Goal: Task Accomplishment & Management: Use online tool/utility

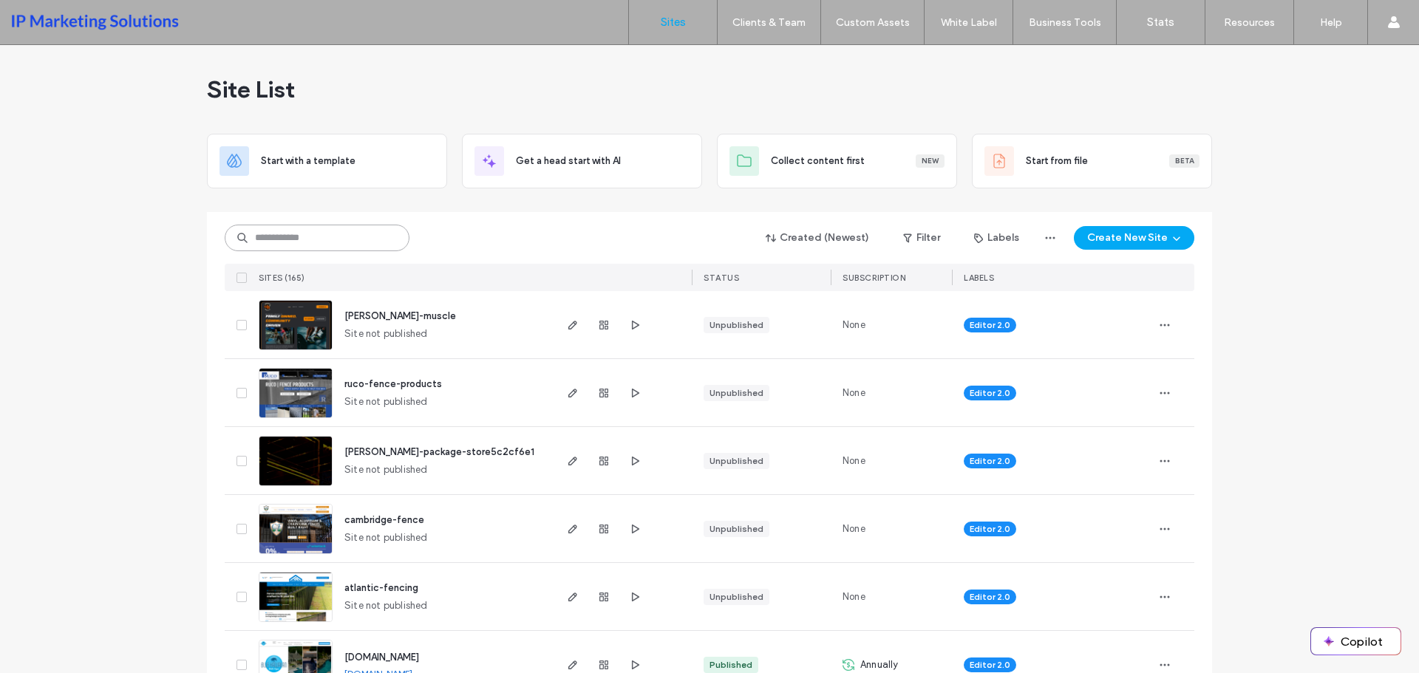
click at [297, 225] on input at bounding box center [317, 238] width 185 height 27
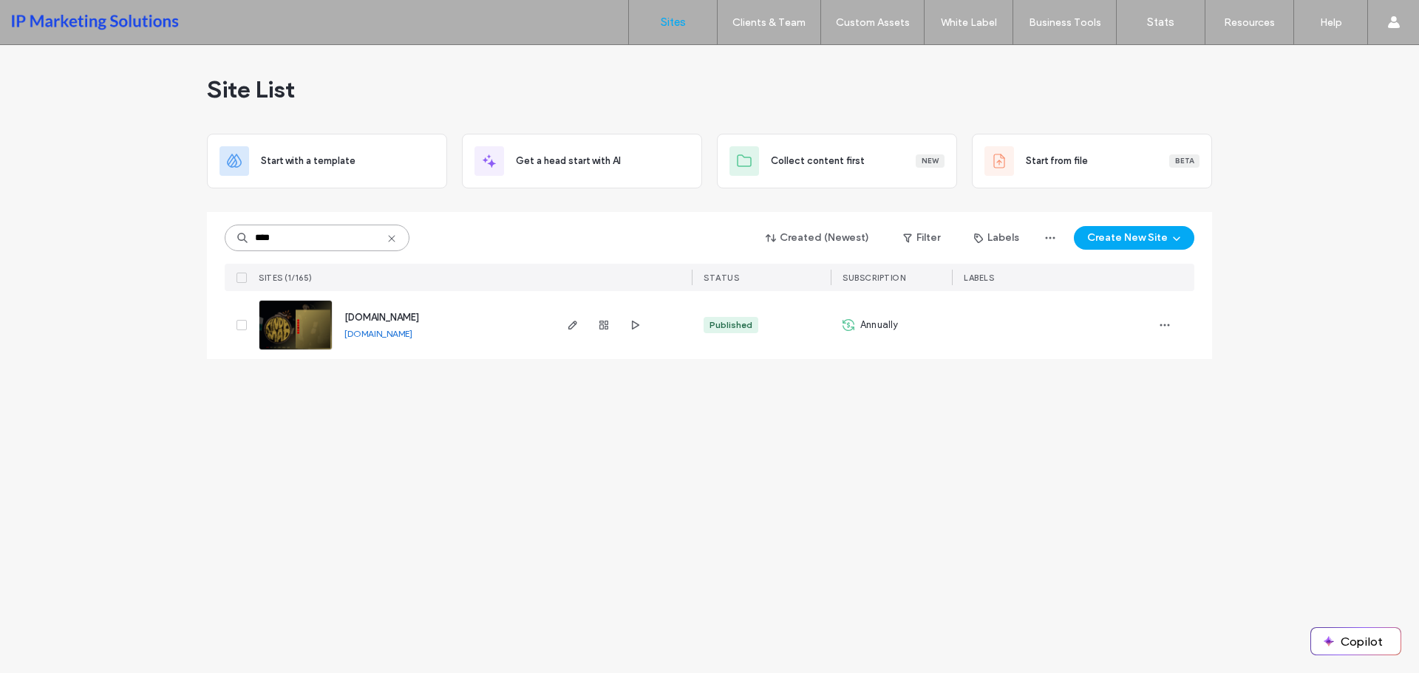
type input "****"
click at [294, 333] on img at bounding box center [295, 351] width 72 height 101
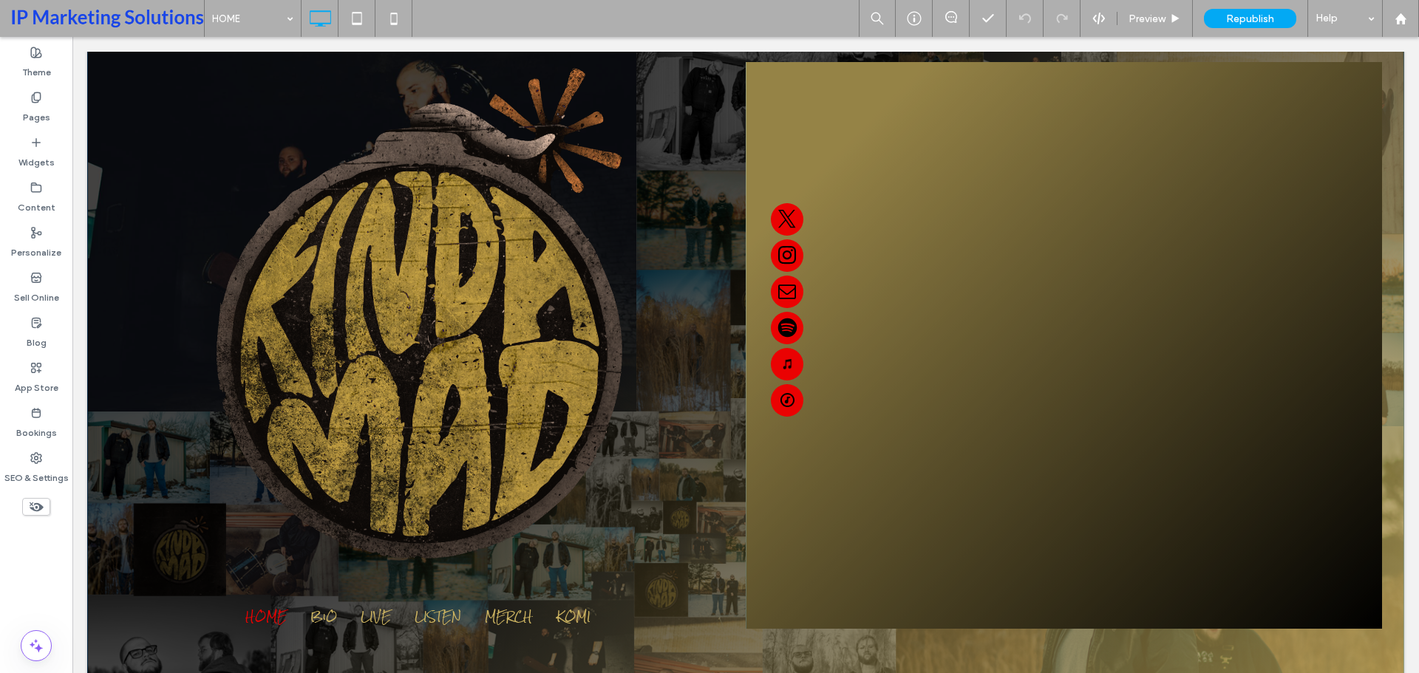
scroll to position [148, 0]
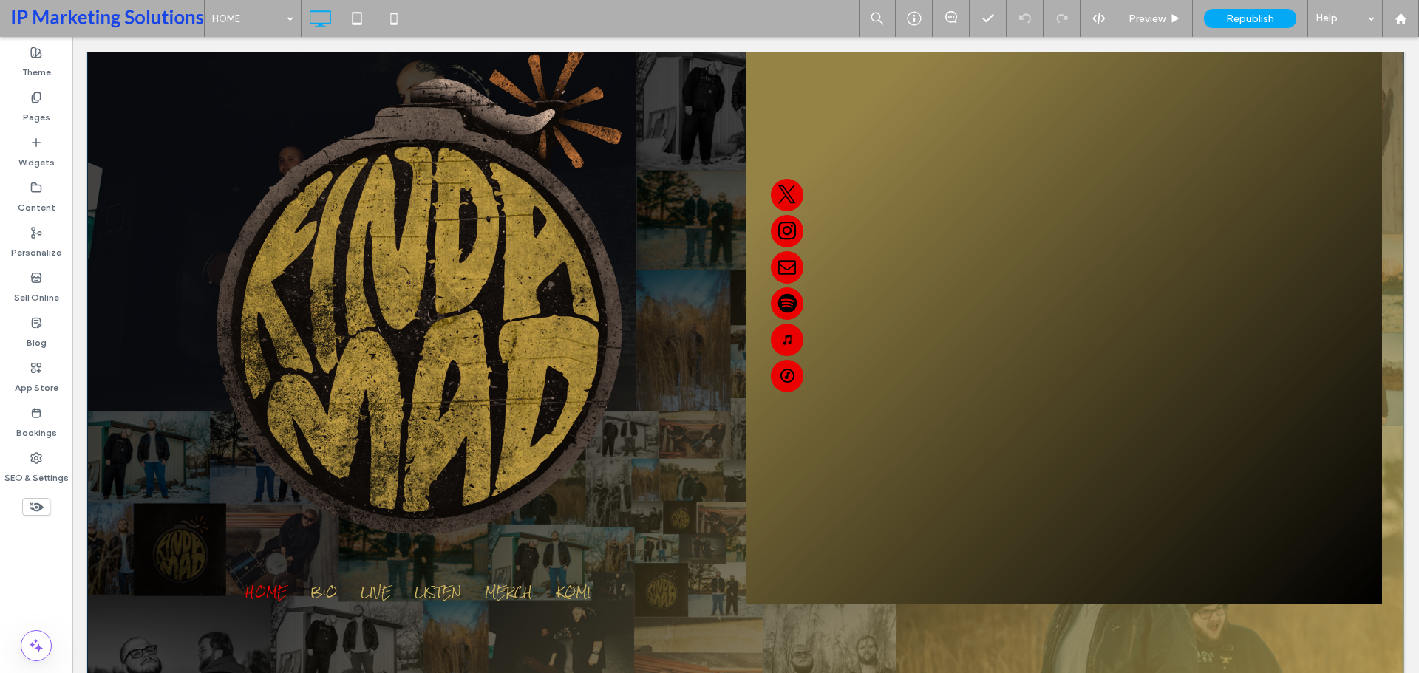
click at [1036, 305] on div at bounding box center [1064, 322] width 636 height 568
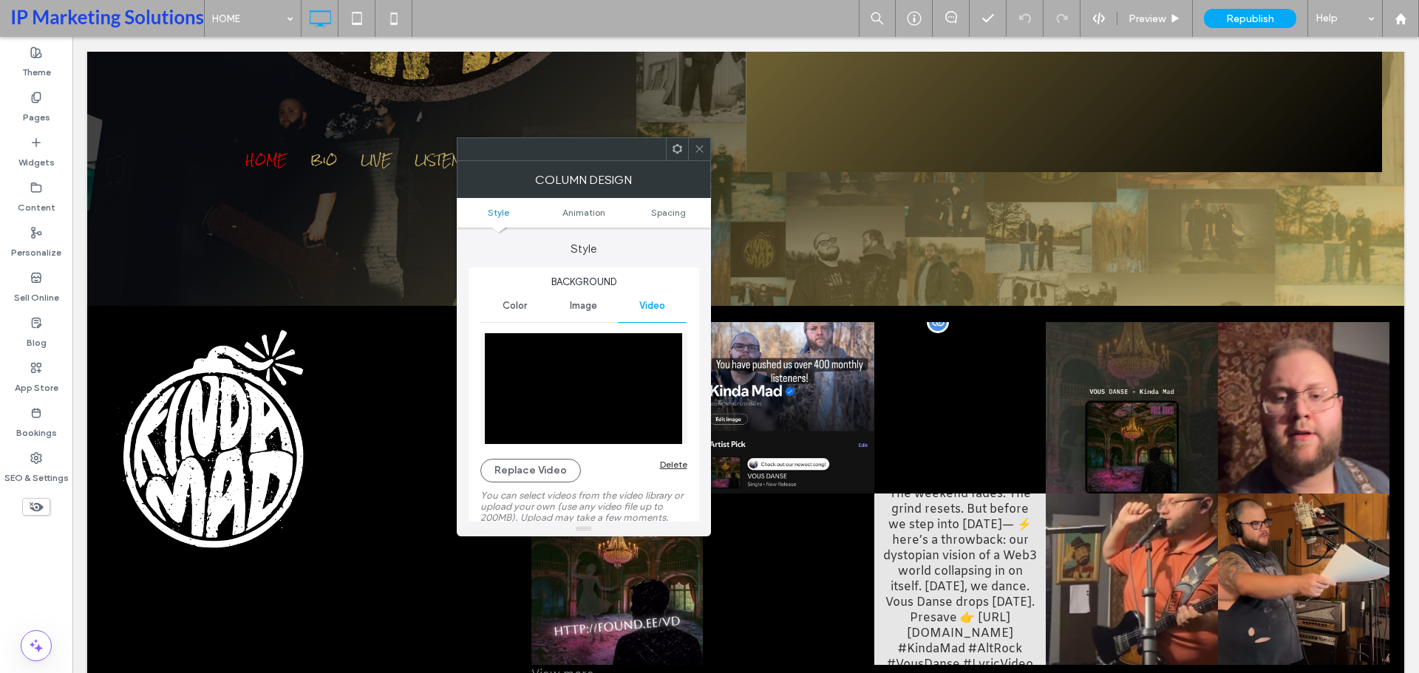
scroll to position [665, 0]
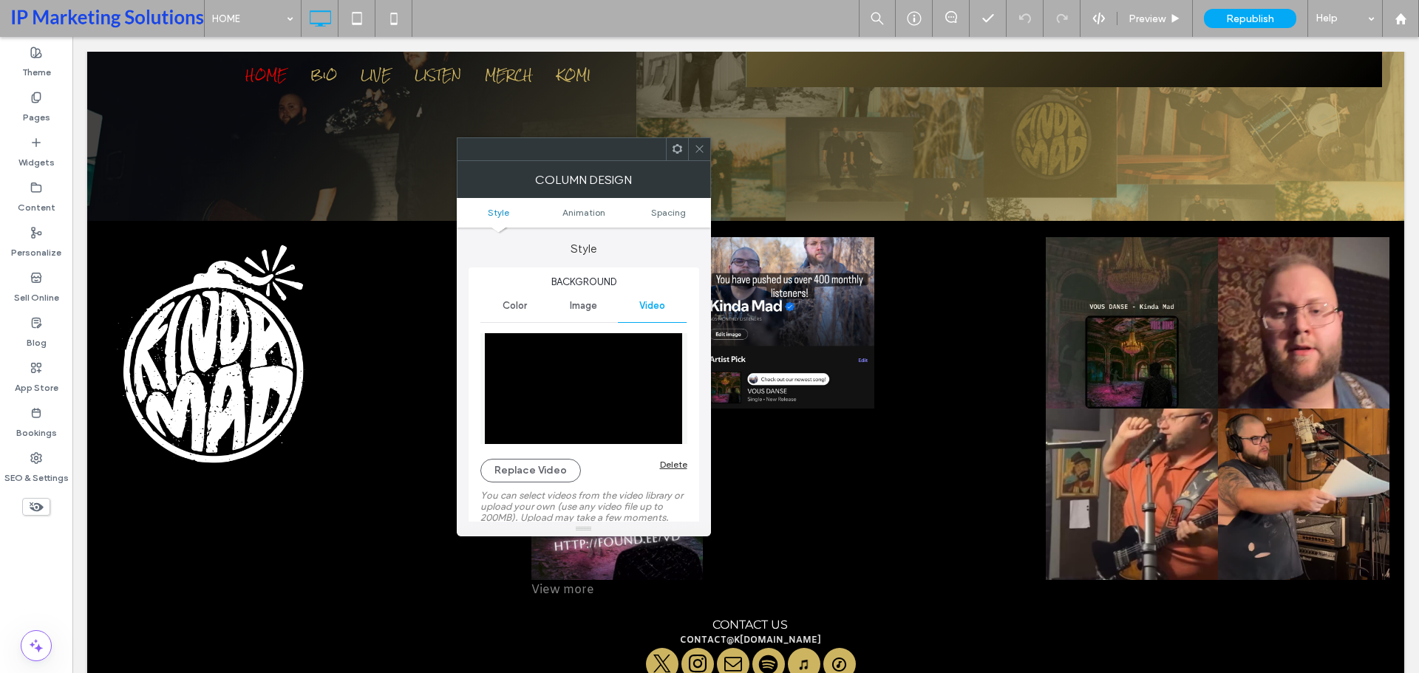
drag, startPoint x: 700, startPoint y: 148, endPoint x: 709, endPoint y: 158, distance: 13.6
click at [700, 148] on icon at bounding box center [699, 148] width 11 height 11
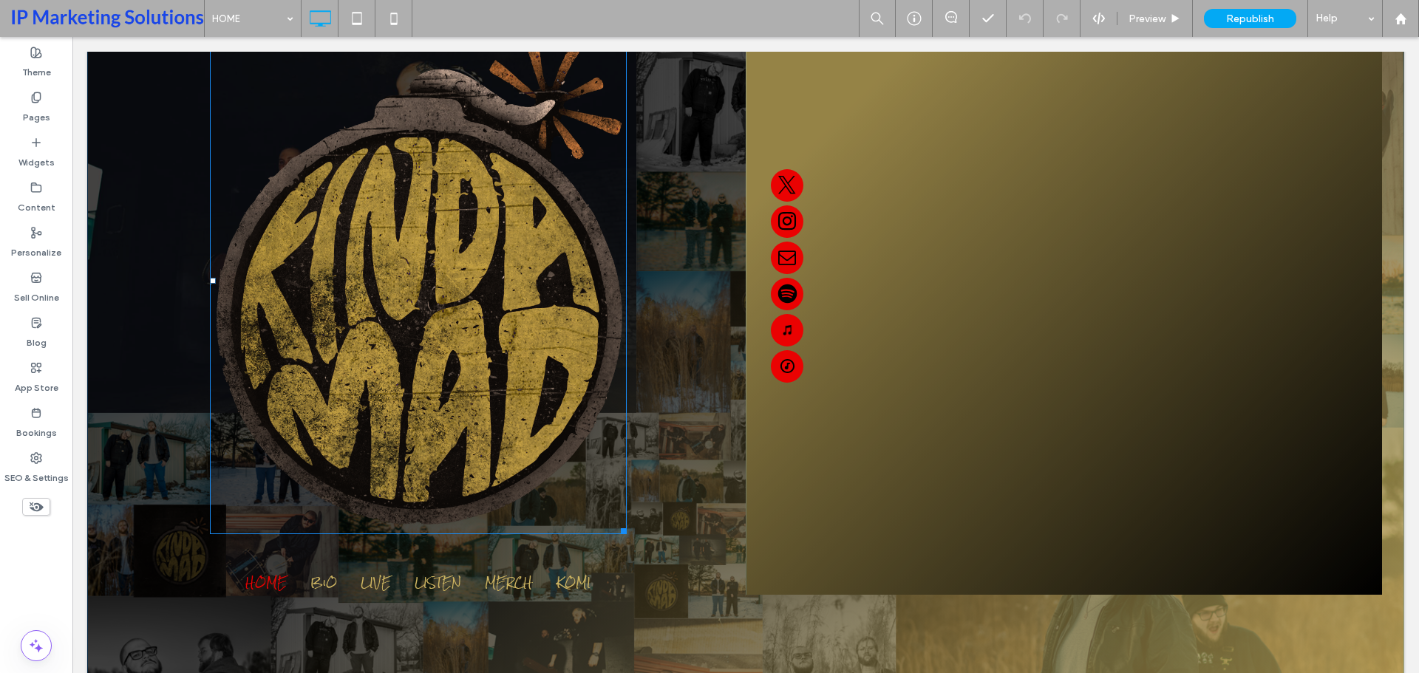
scroll to position [370, 0]
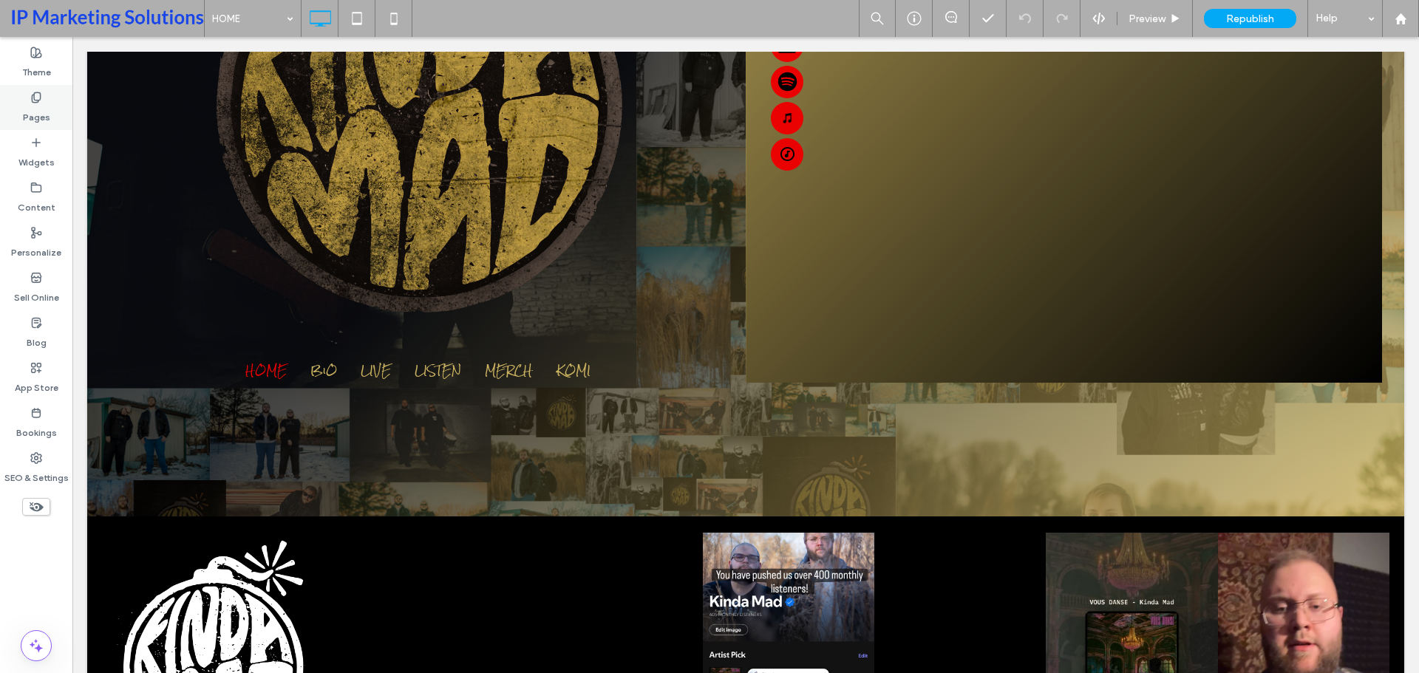
click at [44, 101] on div "Pages" at bounding box center [36, 107] width 72 height 45
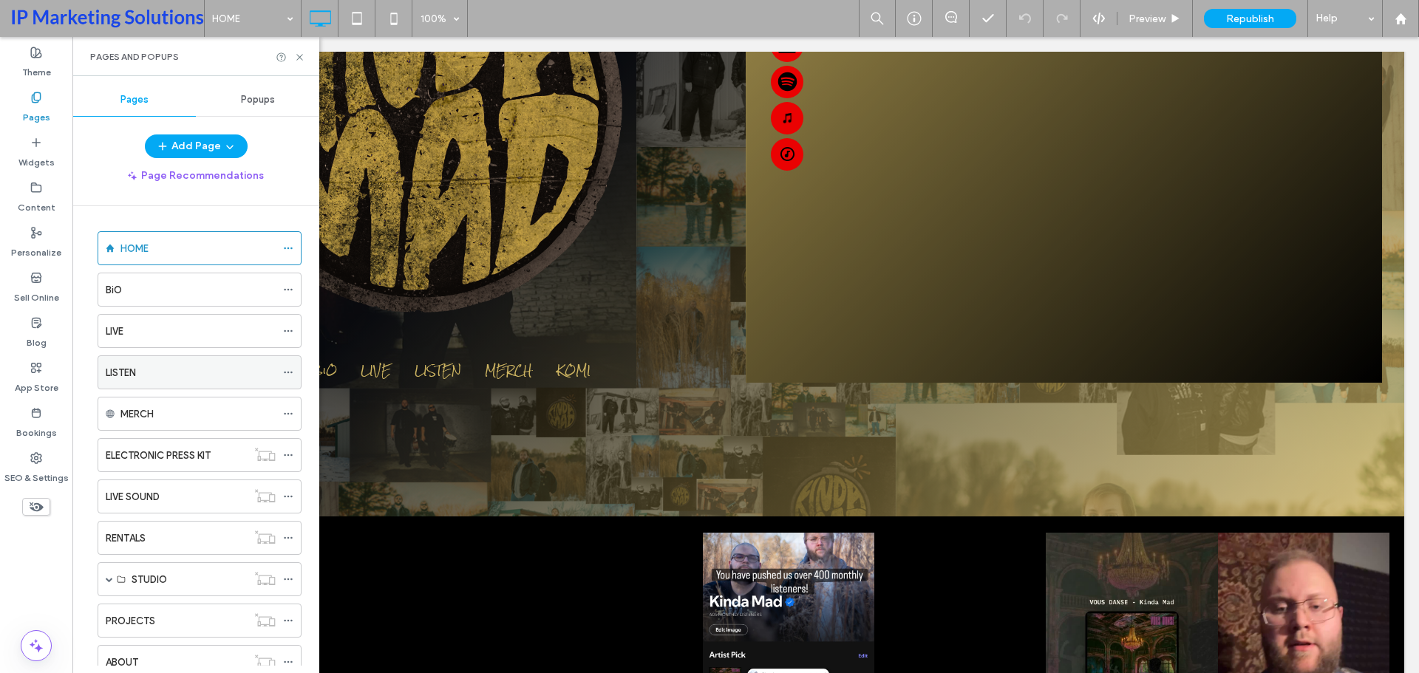
click at [140, 374] on div "LISTEN" at bounding box center [191, 373] width 170 height 16
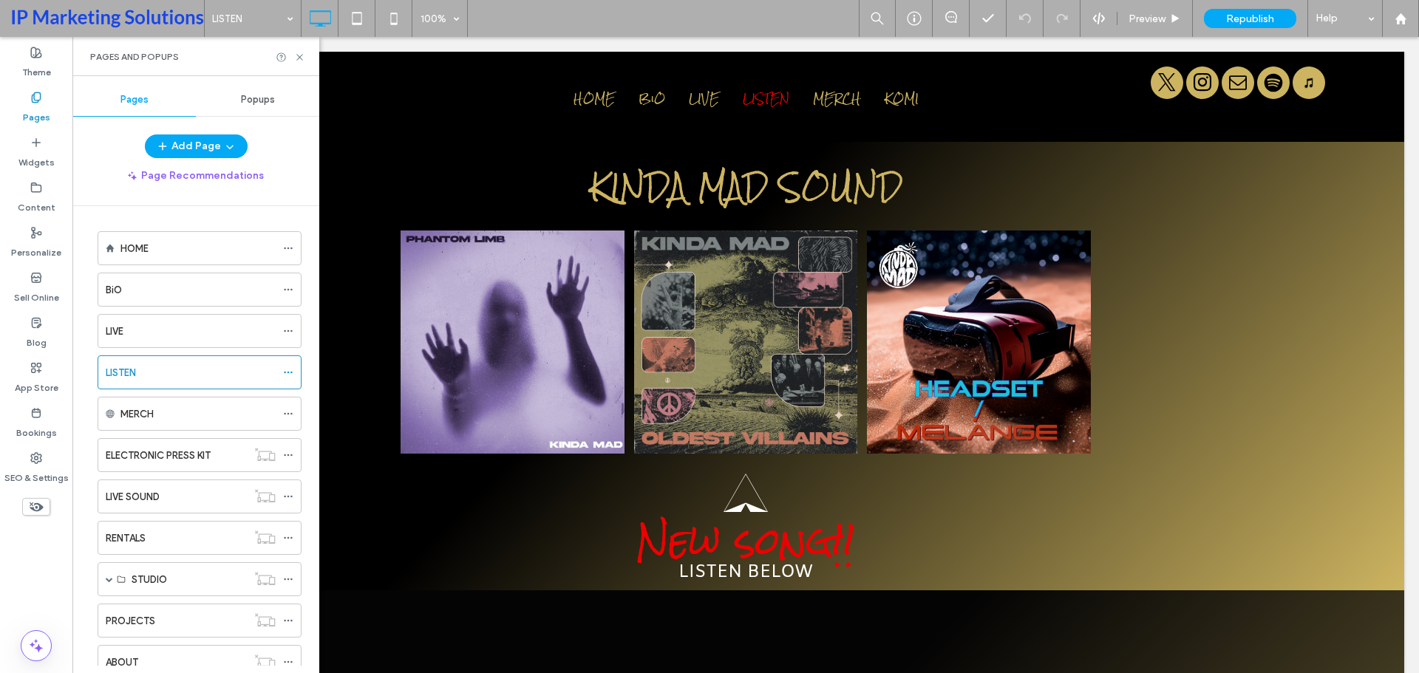
click at [269, 102] on span "Popups" at bounding box center [258, 100] width 34 height 12
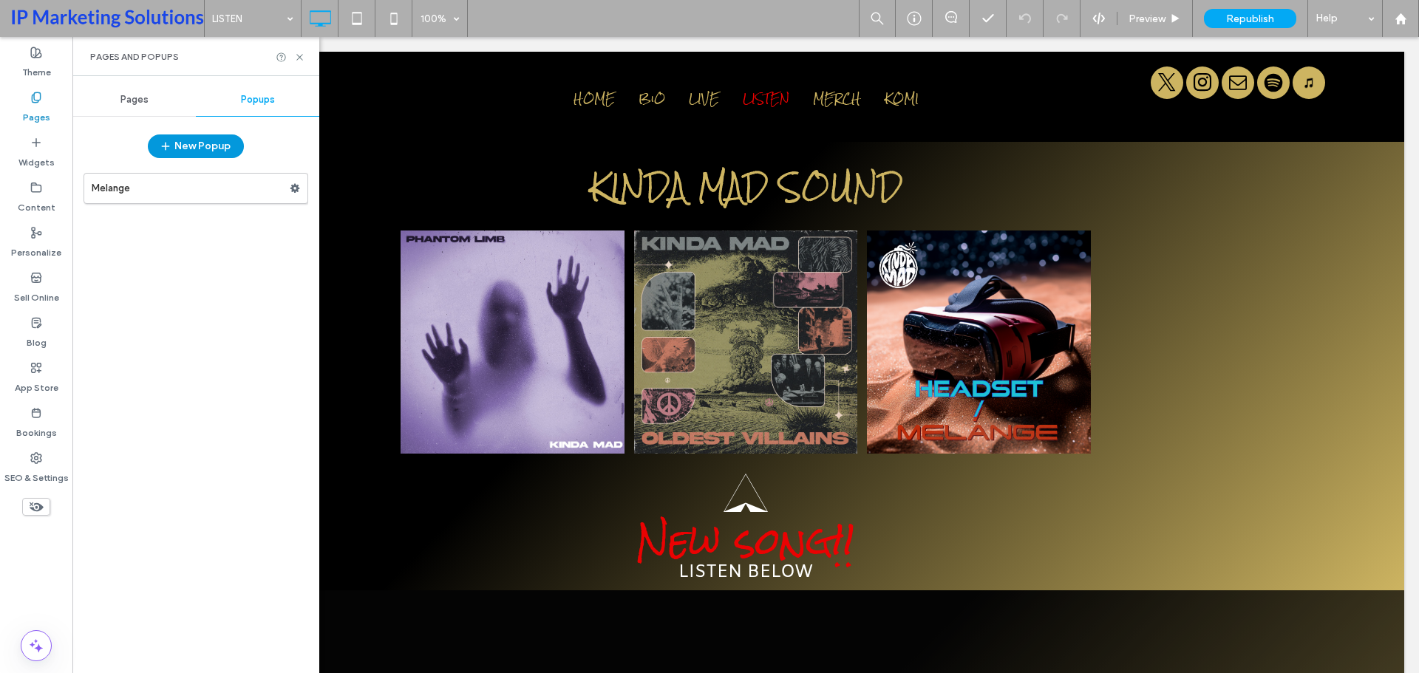
click at [223, 137] on button "New Popup" at bounding box center [196, 147] width 96 height 24
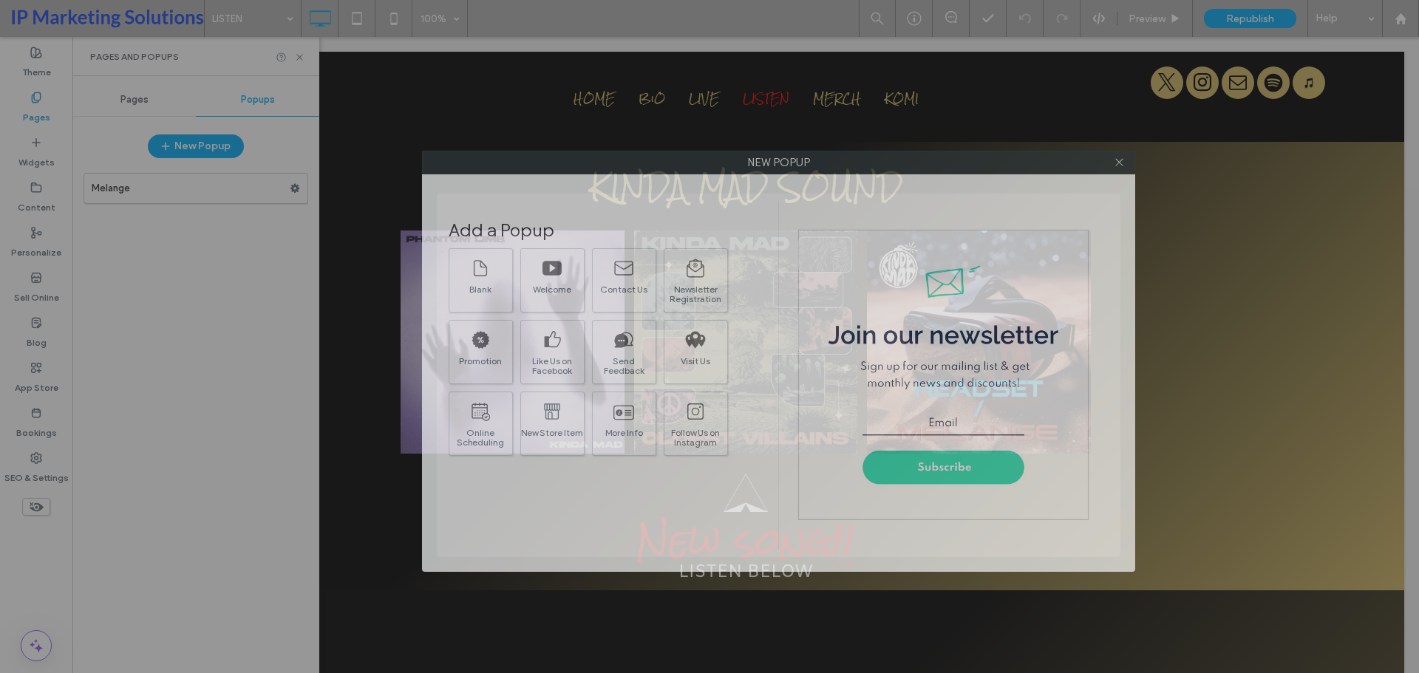
drag, startPoint x: 758, startPoint y: 130, endPoint x: 826, endPoint y: 154, distance: 72.9
click at [826, 154] on label "New popup" at bounding box center [779, 163] width 712 height 22
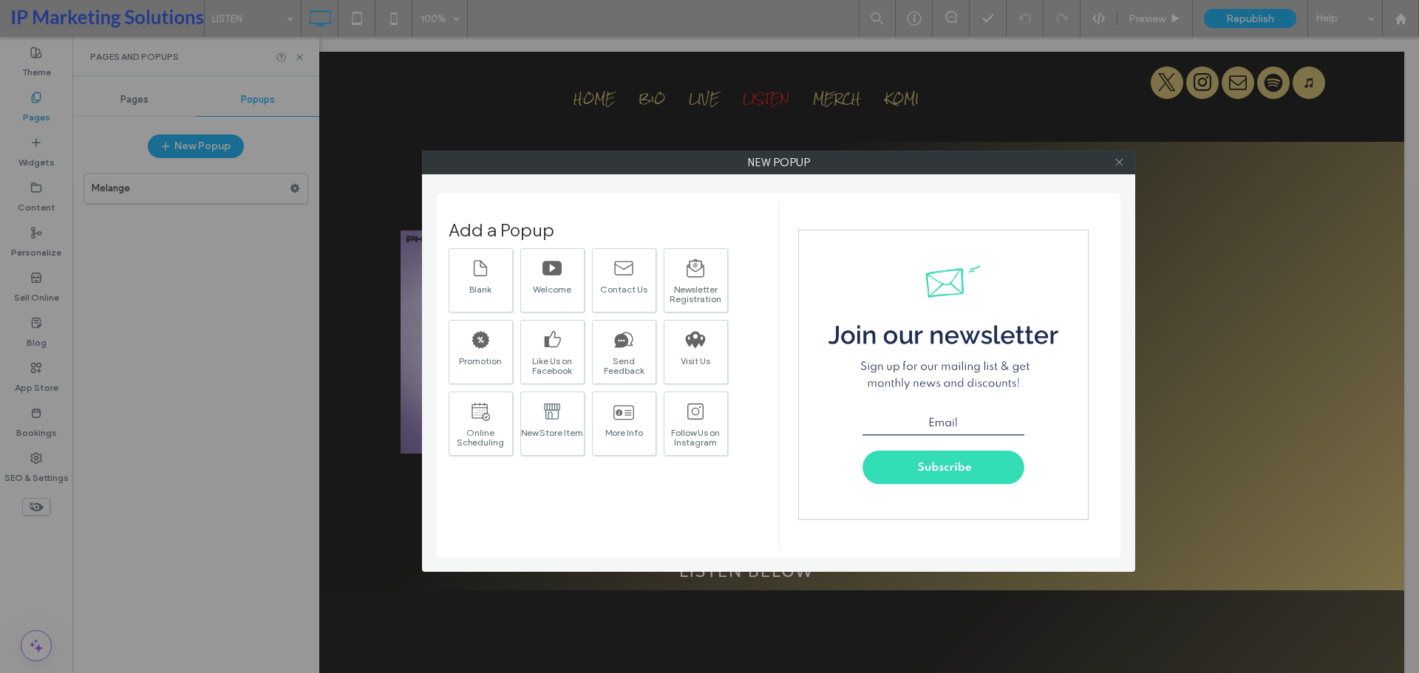
click at [1119, 162] on use at bounding box center [1118, 162] width 7 height 7
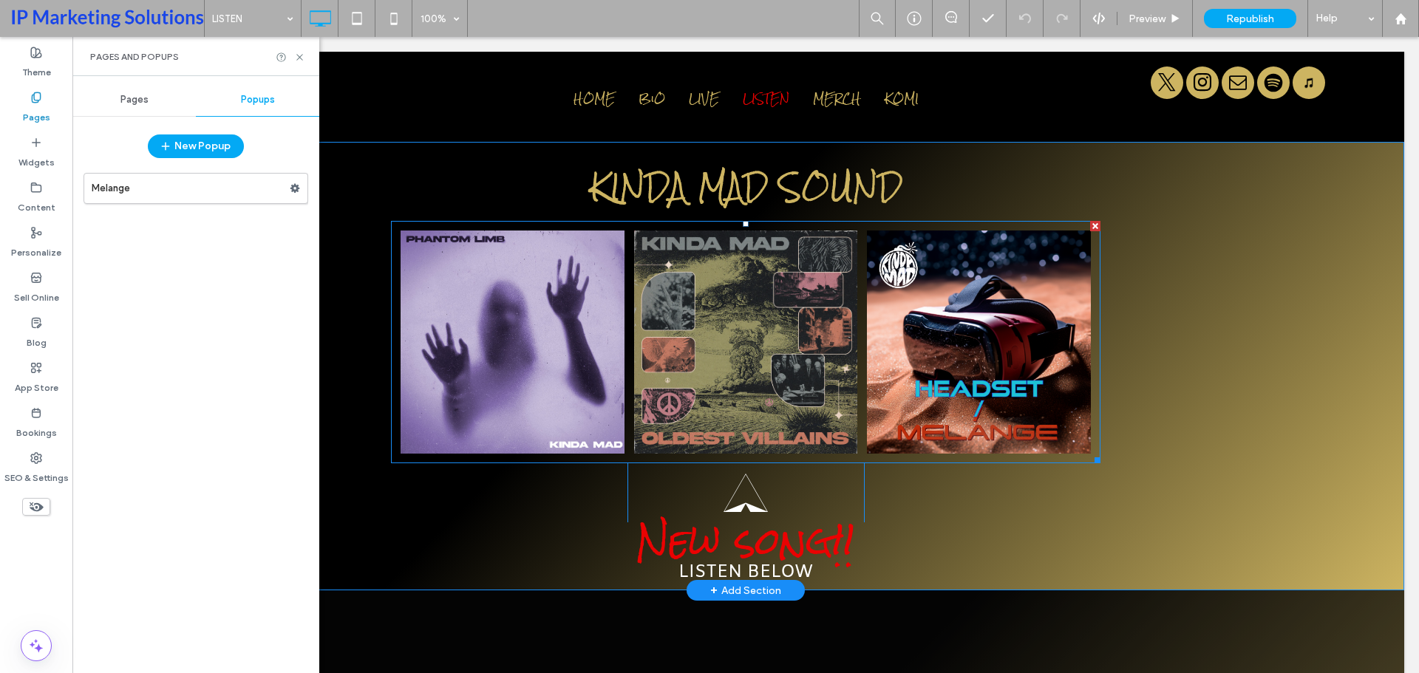
click at [1020, 407] on link at bounding box center [979, 343] width 224 height 224
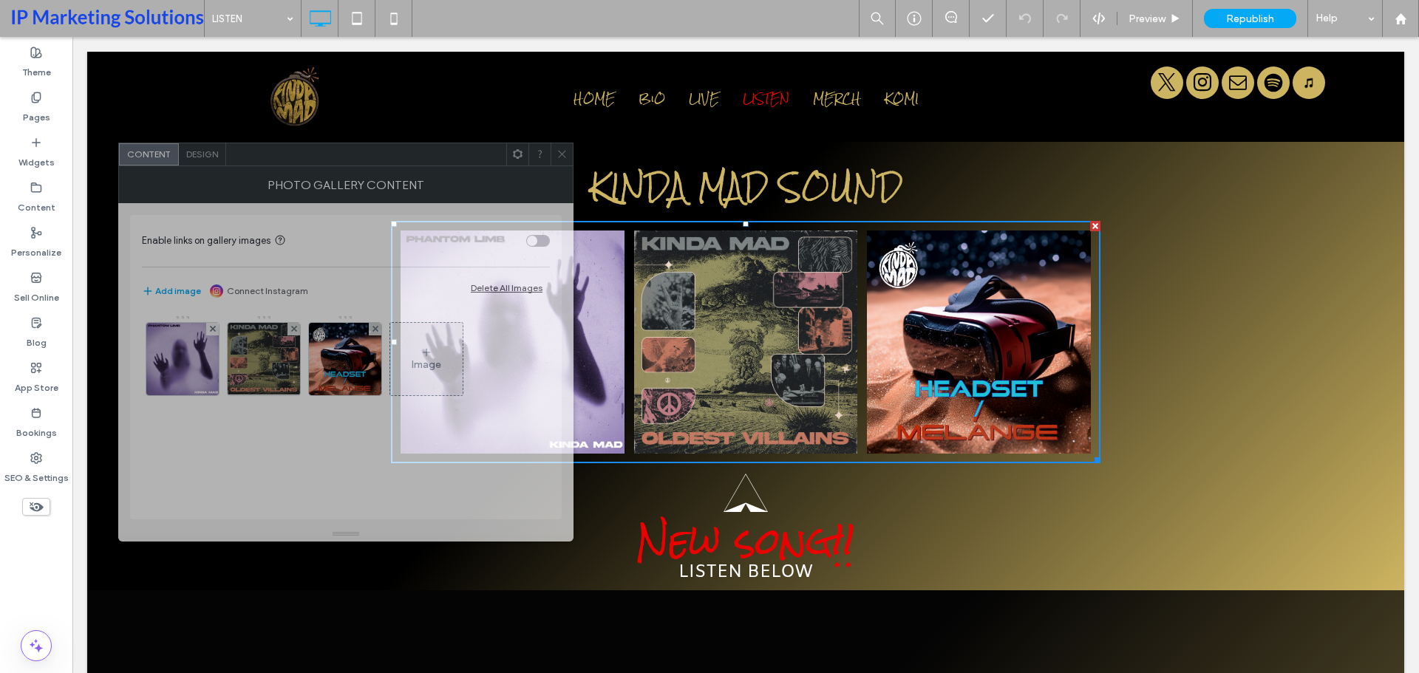
drag, startPoint x: 238, startPoint y: 150, endPoint x: 269, endPoint y: 155, distance: 31.5
click at [269, 155] on div at bounding box center [366, 154] width 280 height 22
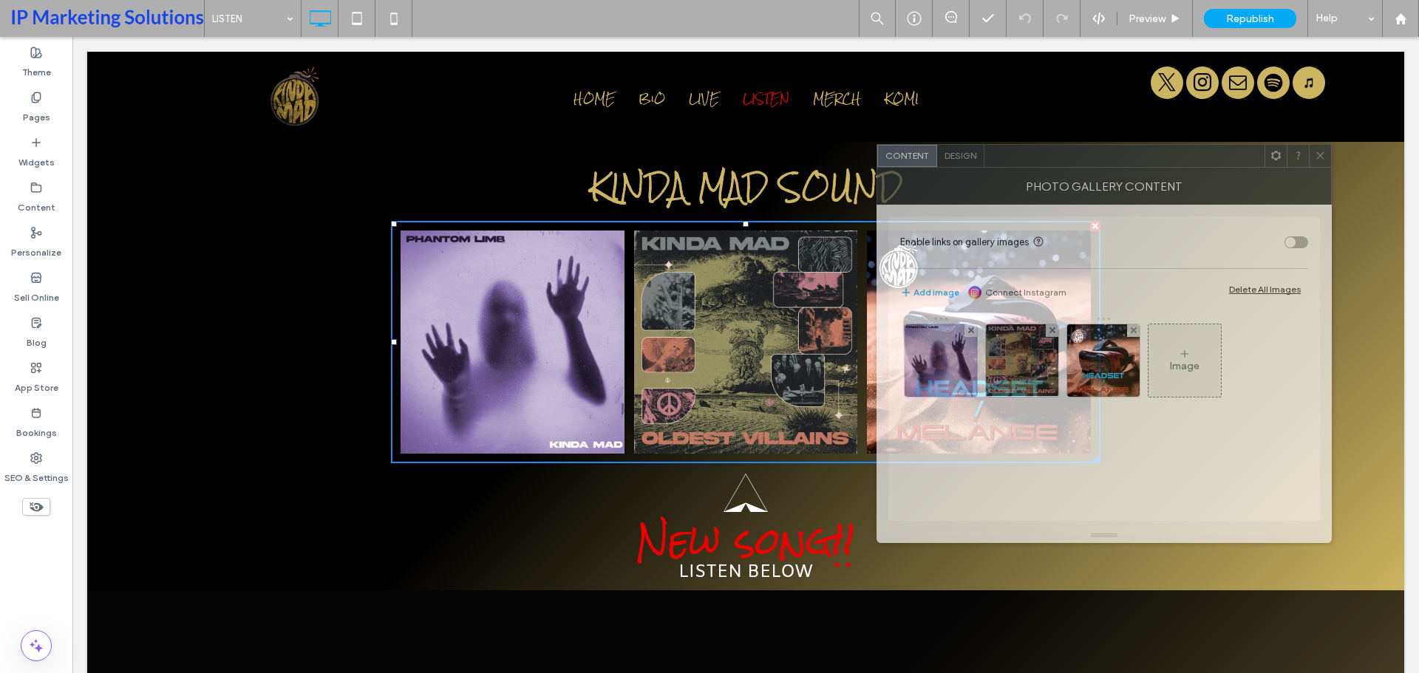
drag, startPoint x: 391, startPoint y: 164, endPoint x: 1149, endPoint y: 166, distance: 758.3
click at [1149, 166] on div at bounding box center [1124, 156] width 280 height 22
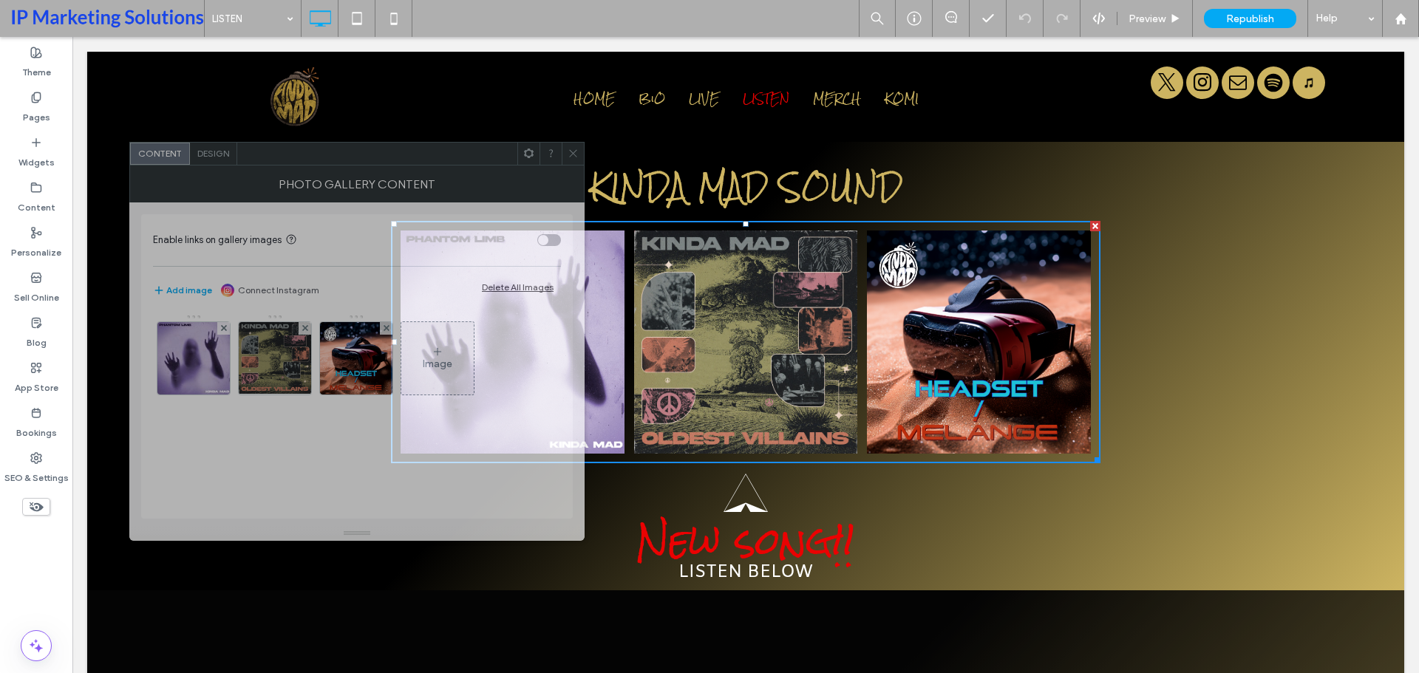
drag, startPoint x: 1085, startPoint y: 160, endPoint x: 338, endPoint y: 158, distance: 747.2
click at [338, 158] on div at bounding box center [377, 154] width 280 height 22
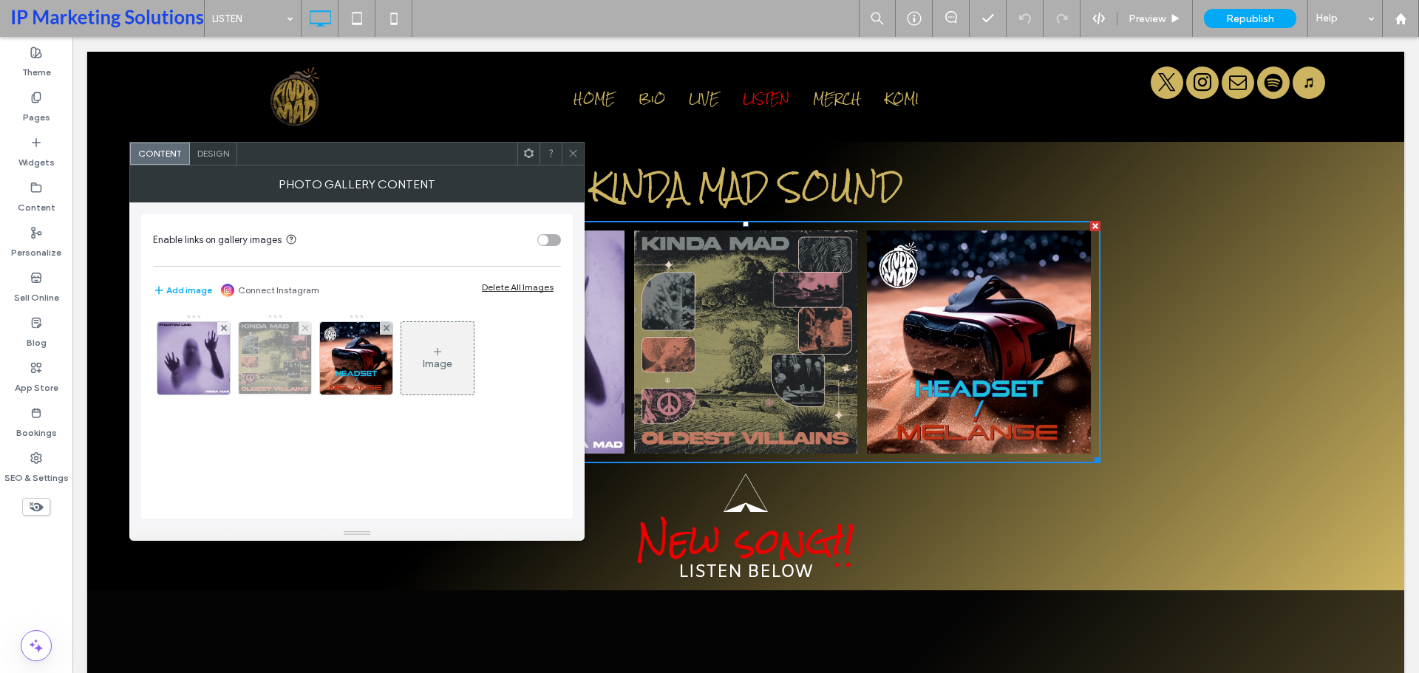
click at [285, 359] on img at bounding box center [275, 358] width 73 height 72
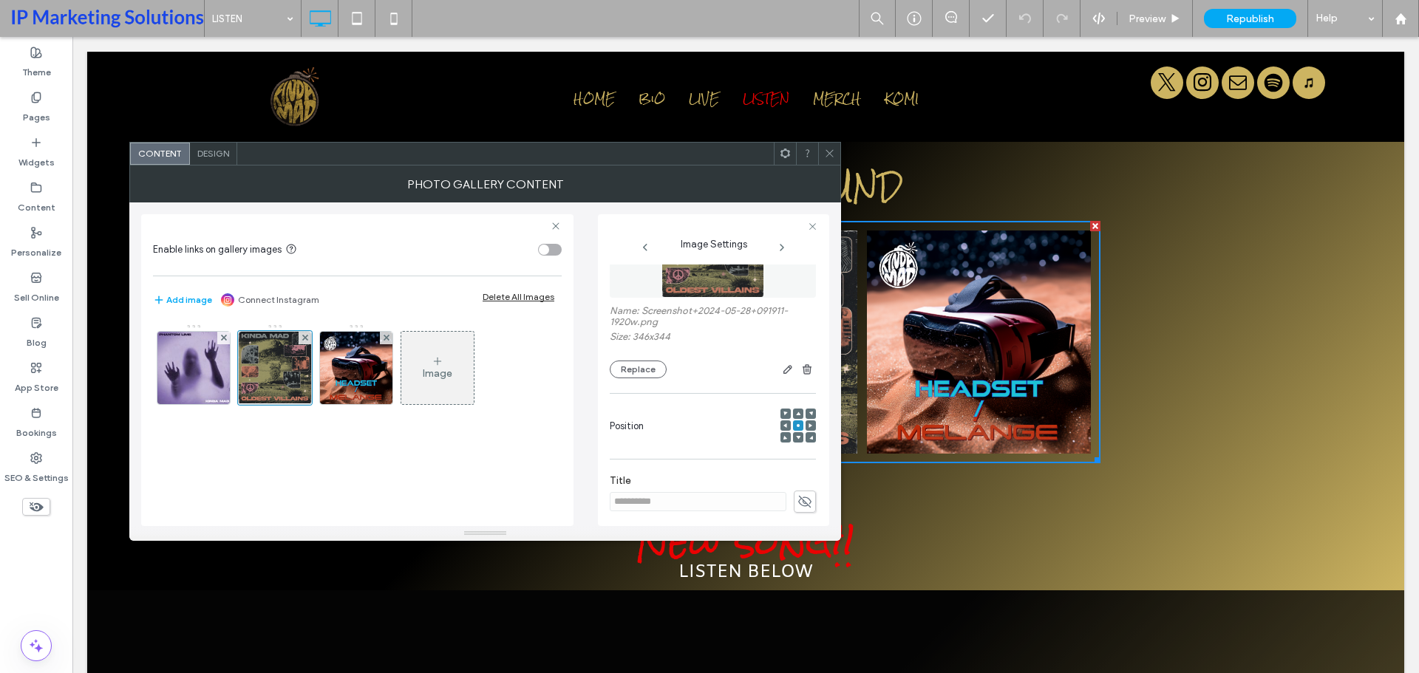
scroll to position [74, 0]
click at [829, 160] on span at bounding box center [829, 154] width 11 height 22
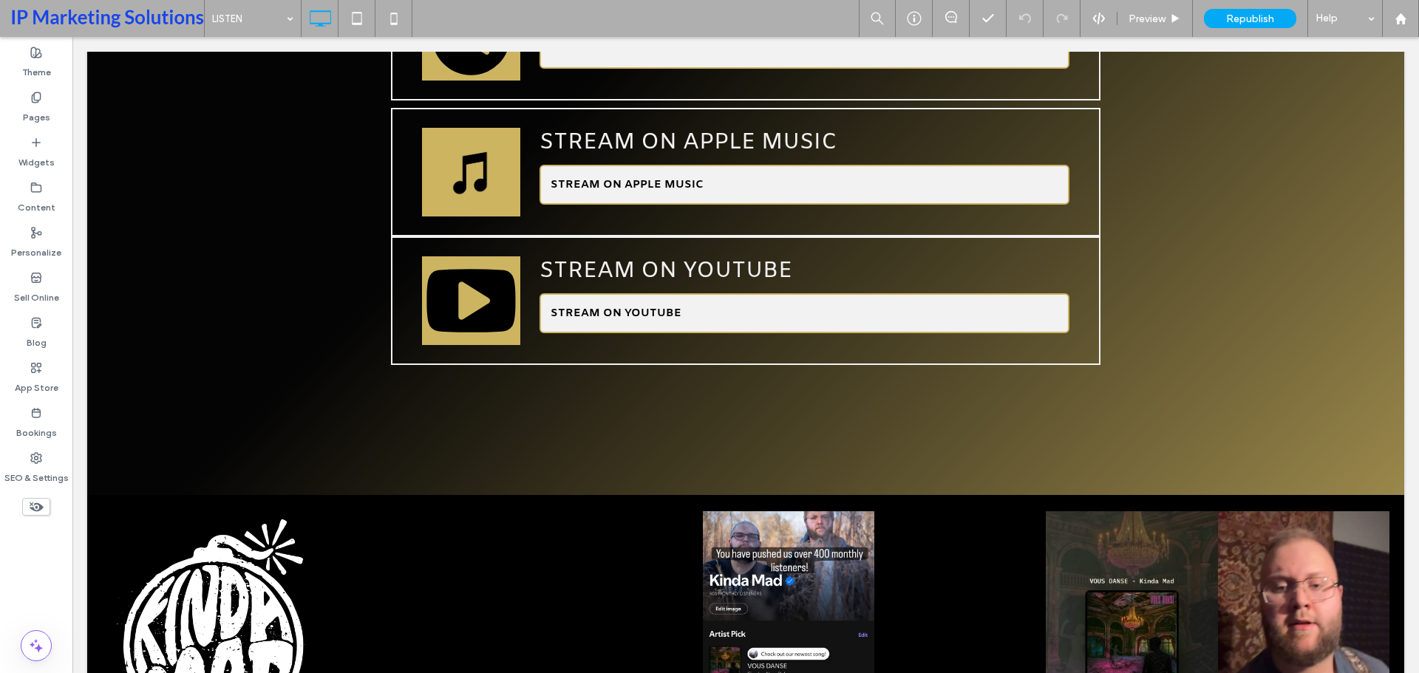
scroll to position [1242, 0]
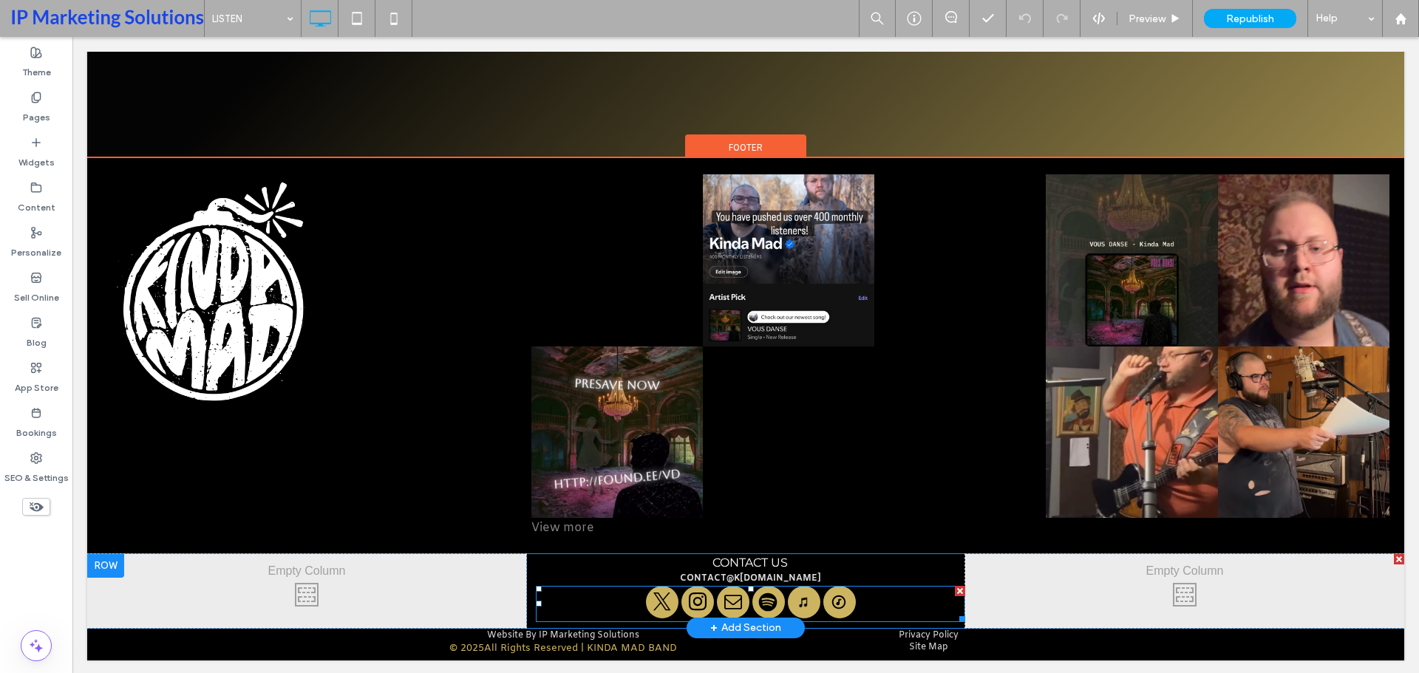
click at [847, 602] on span "Social network" at bounding box center [839, 602] width 33 height 33
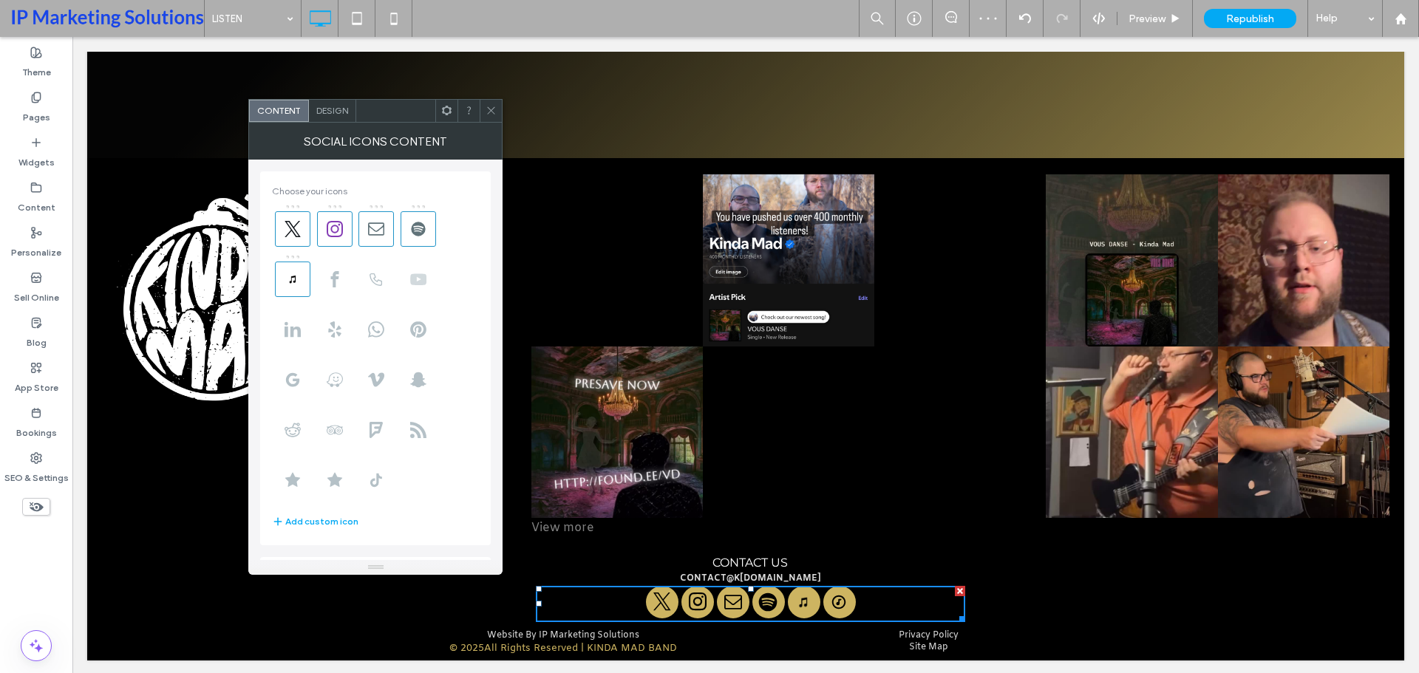
click at [416, 277] on use at bounding box center [418, 278] width 16 height 11
click at [379, 477] on use at bounding box center [376, 479] width 12 height 13
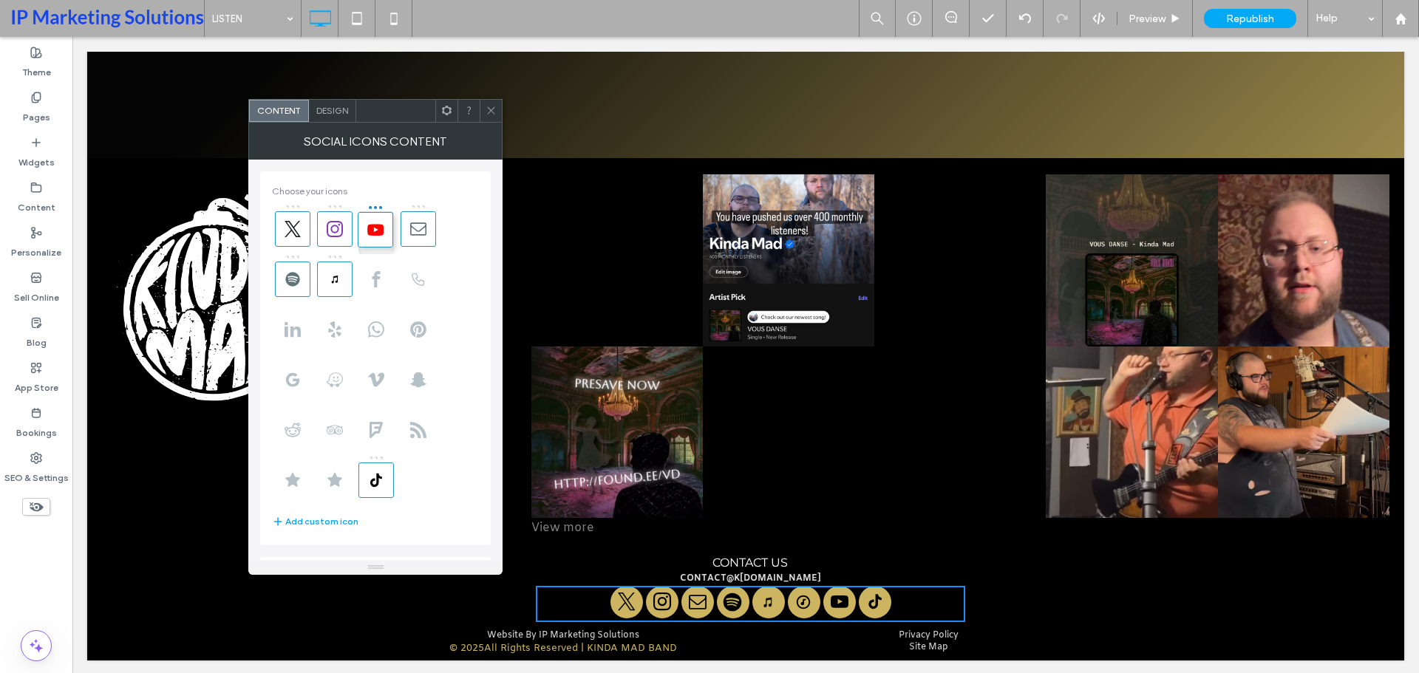
drag, startPoint x: 425, startPoint y: 256, endPoint x: 380, endPoint y: 206, distance: 67.0
drag, startPoint x: 378, startPoint y: 456, endPoint x: 418, endPoint y: 161, distance: 297.6
click at [370, 224] on use at bounding box center [376, 228] width 16 height 11
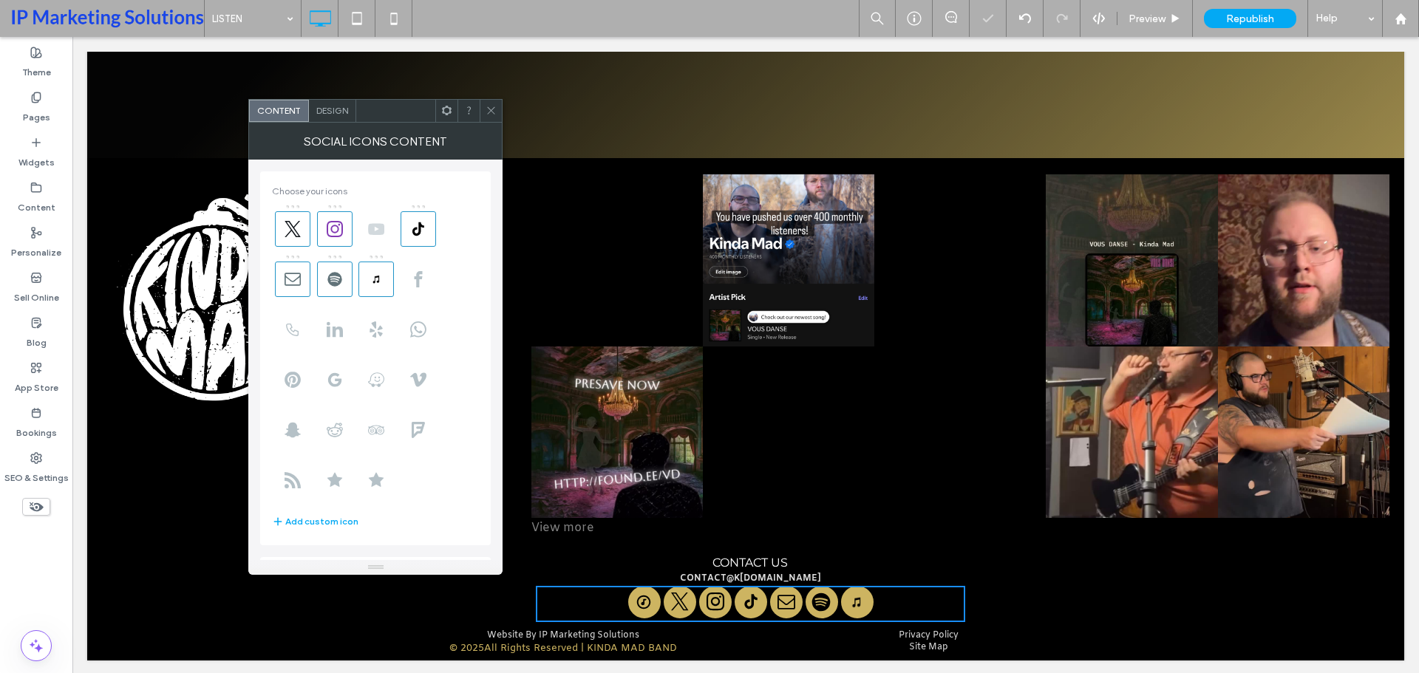
click at [381, 231] on use at bounding box center [376, 228] width 16 height 11
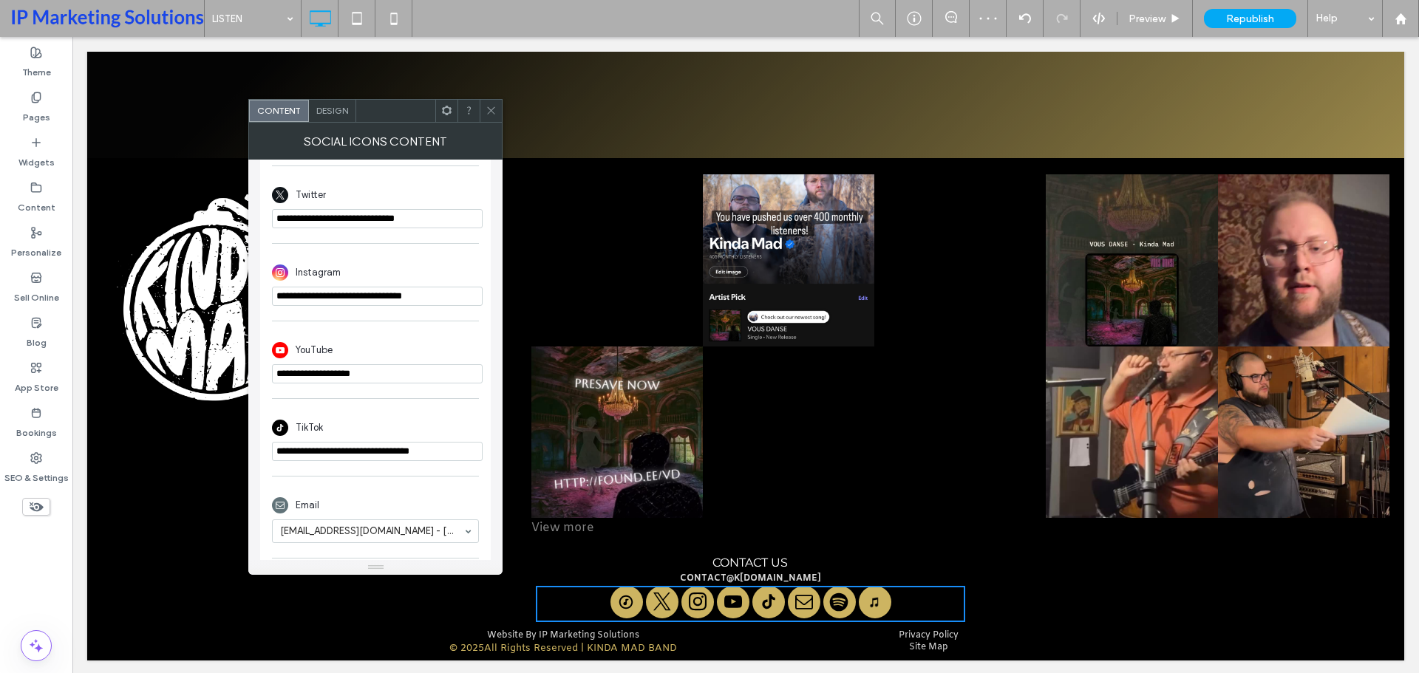
scroll to position [517, 0]
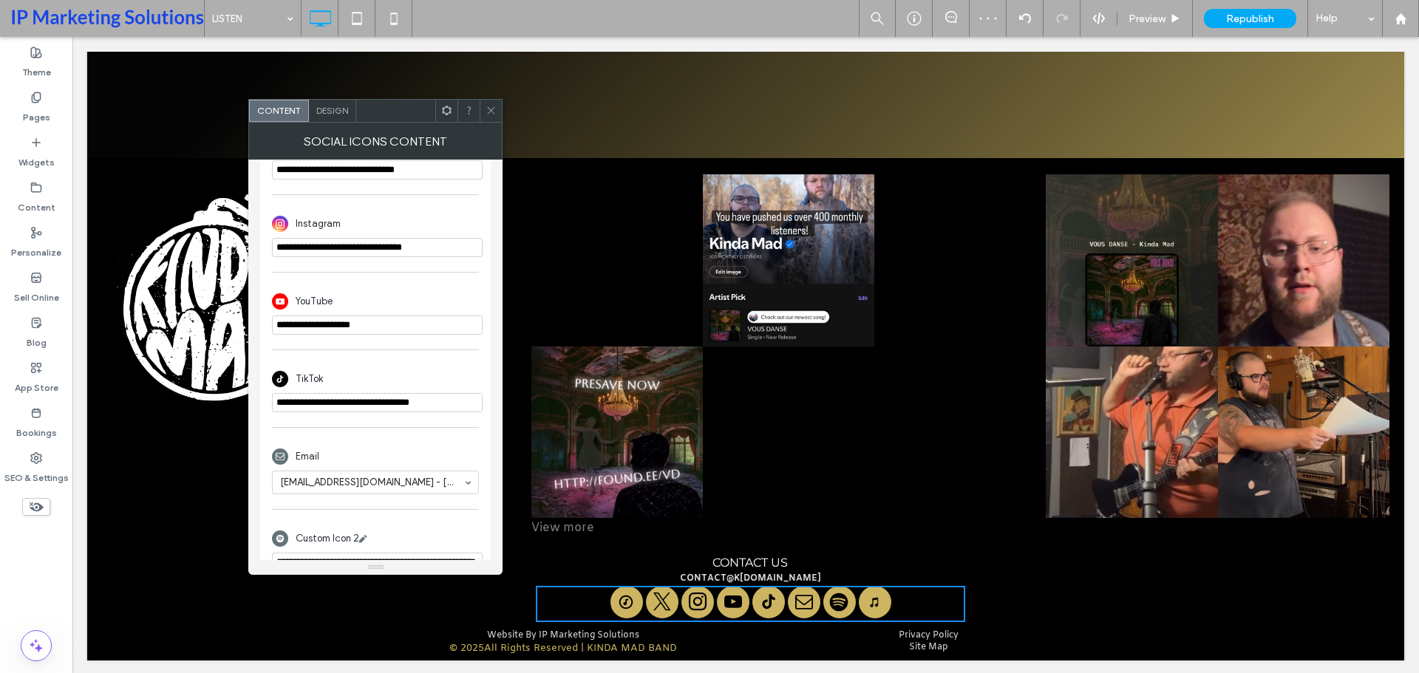
click at [367, 327] on input "**********" at bounding box center [377, 325] width 211 height 19
paste input "**********"
type input "**********"
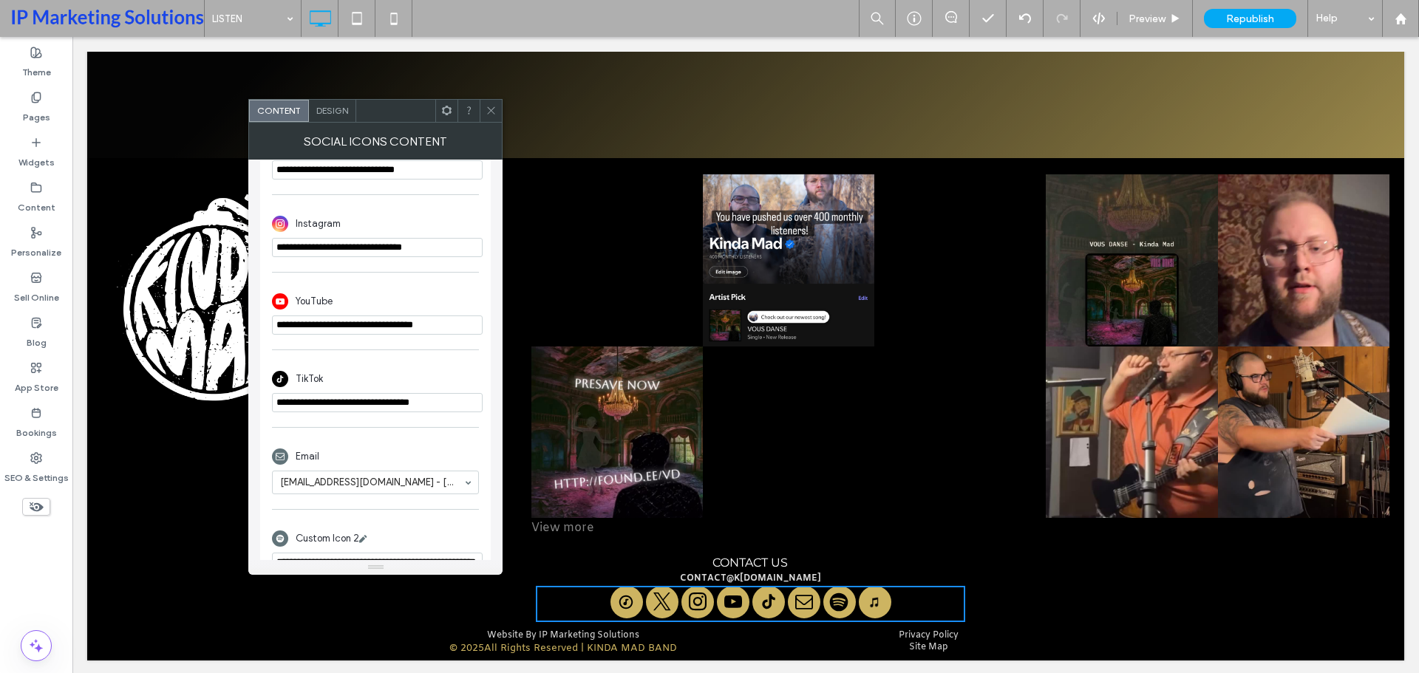
click at [494, 110] on icon at bounding box center [491, 110] width 11 height 11
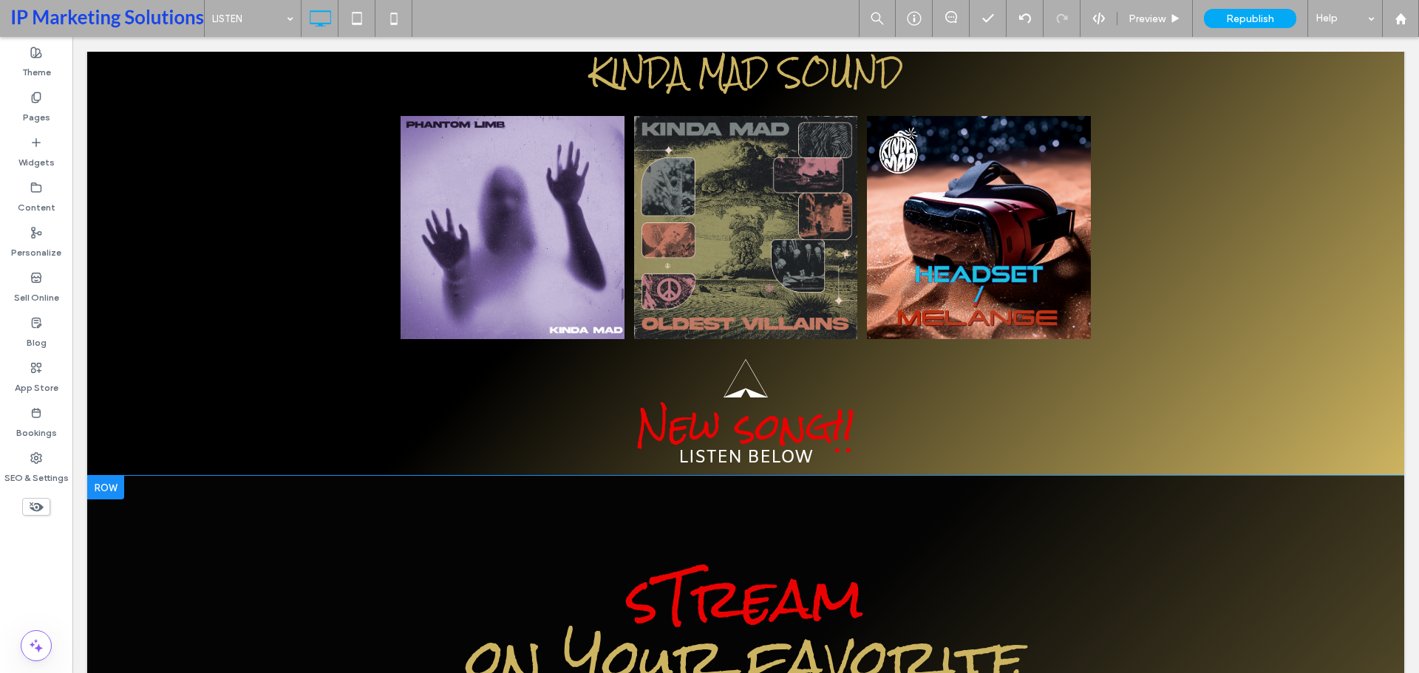
scroll to position [0, 0]
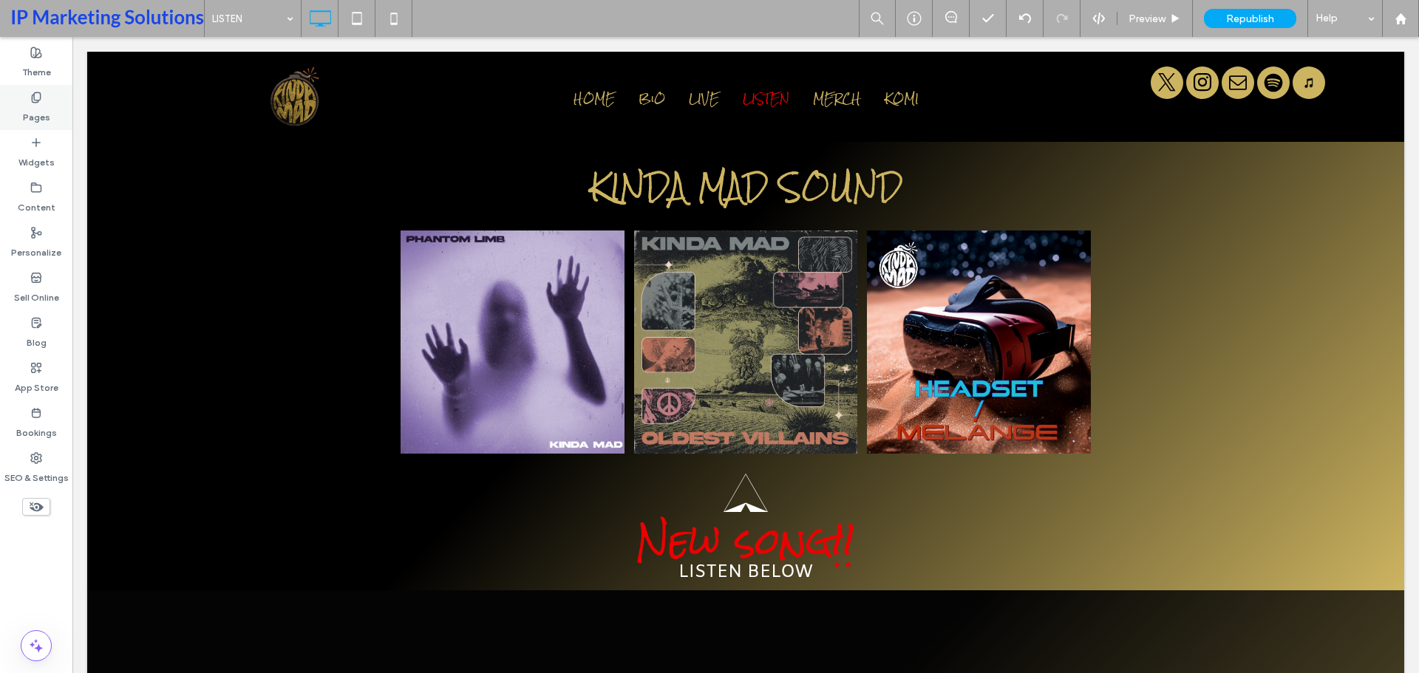
drag, startPoint x: 27, startPoint y: 89, endPoint x: 32, endPoint y: 123, distance: 35.1
click at [27, 89] on div "Pages" at bounding box center [36, 107] width 72 height 45
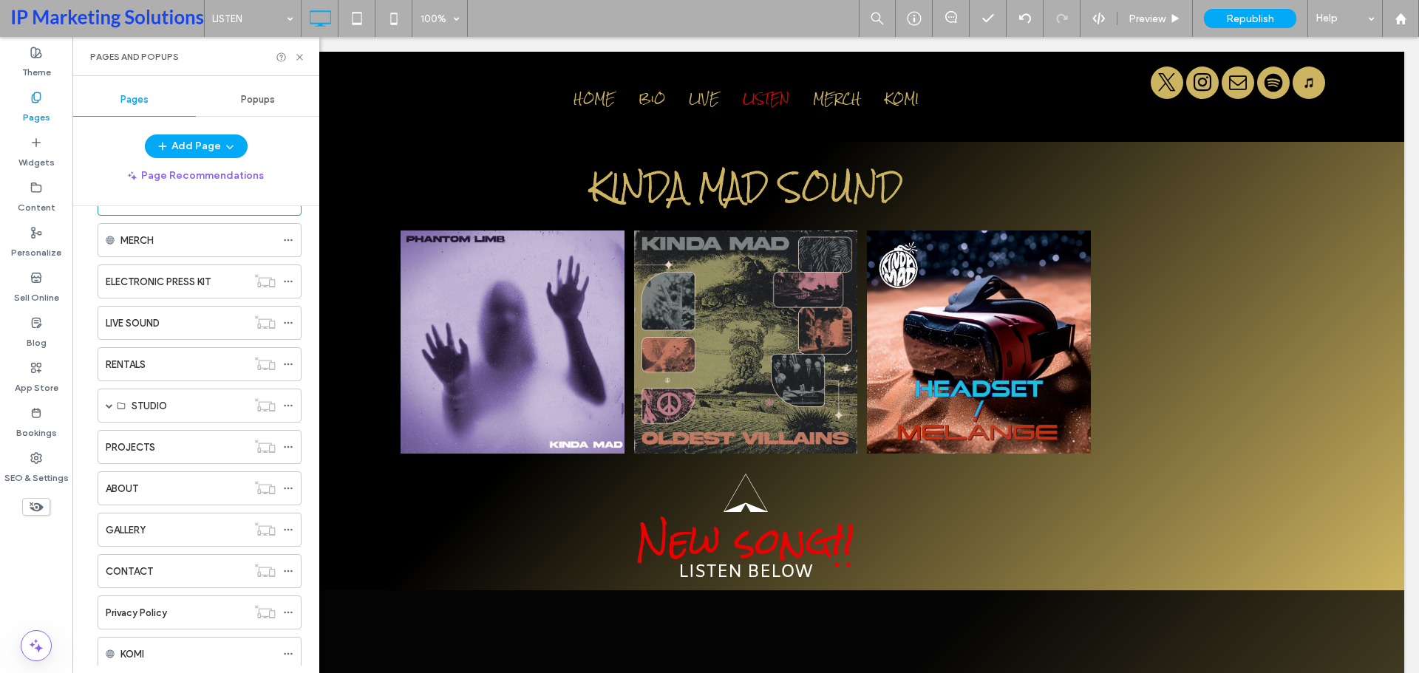
scroll to position [216, 0]
click at [186, 616] on div "KOMI" at bounding box center [197, 613] width 155 height 16
click at [140, 606] on label "KOMI" at bounding box center [132, 612] width 24 height 26
